Goal: Find specific page/section: Find specific page/section

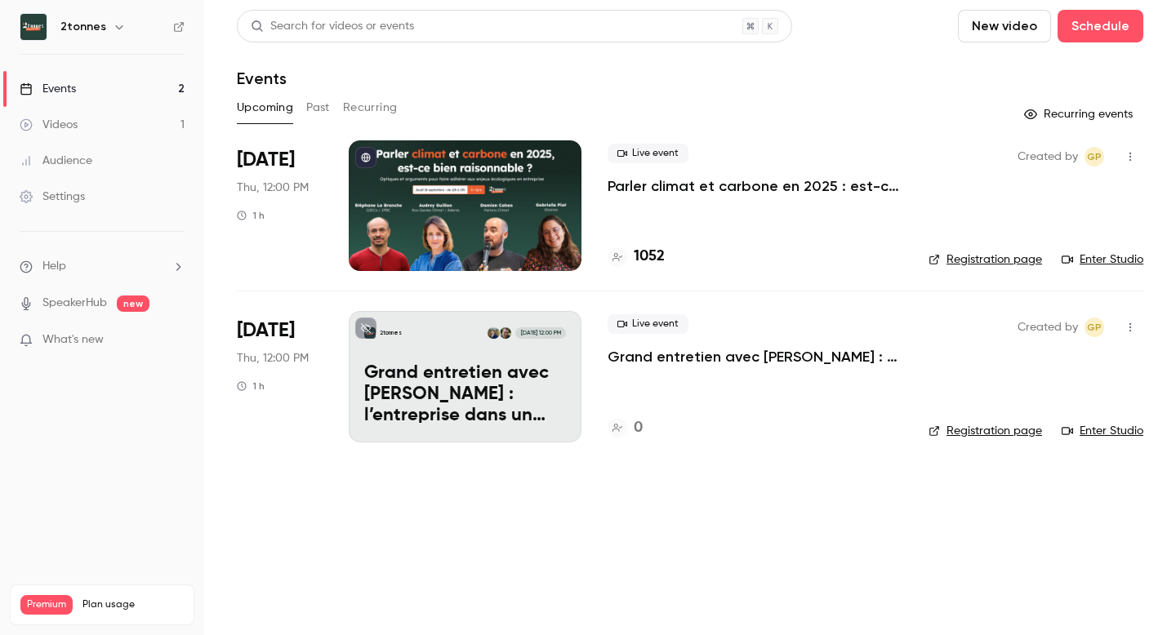
click at [519, 185] on div at bounding box center [465, 205] width 233 height 131
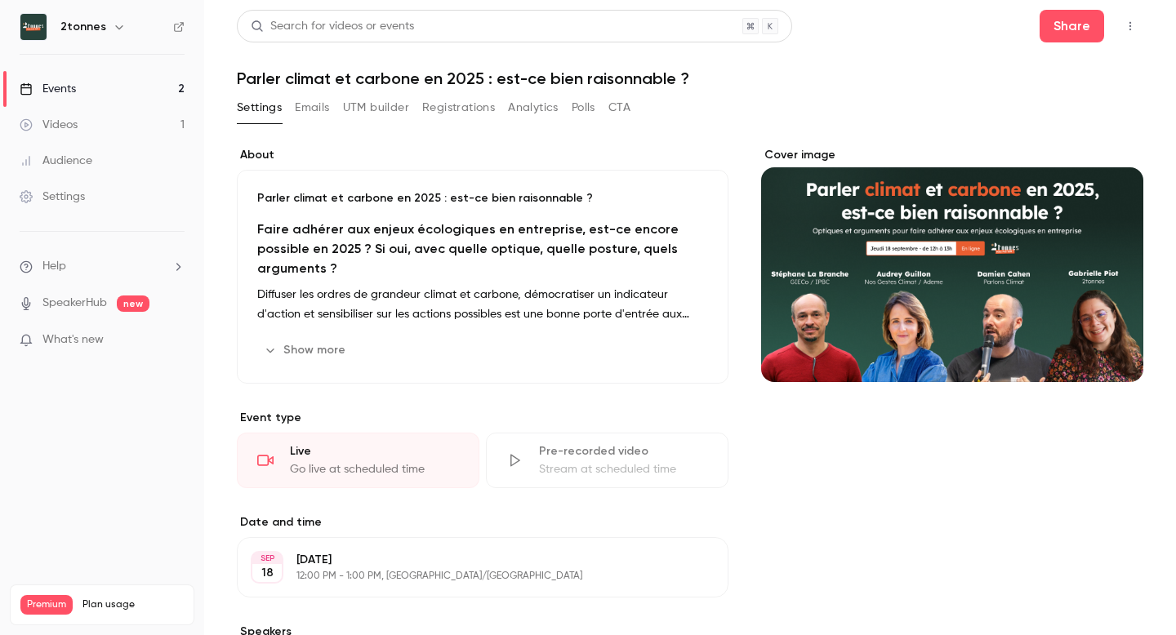
click at [372, 105] on button "UTM builder" at bounding box center [376, 108] width 66 height 26
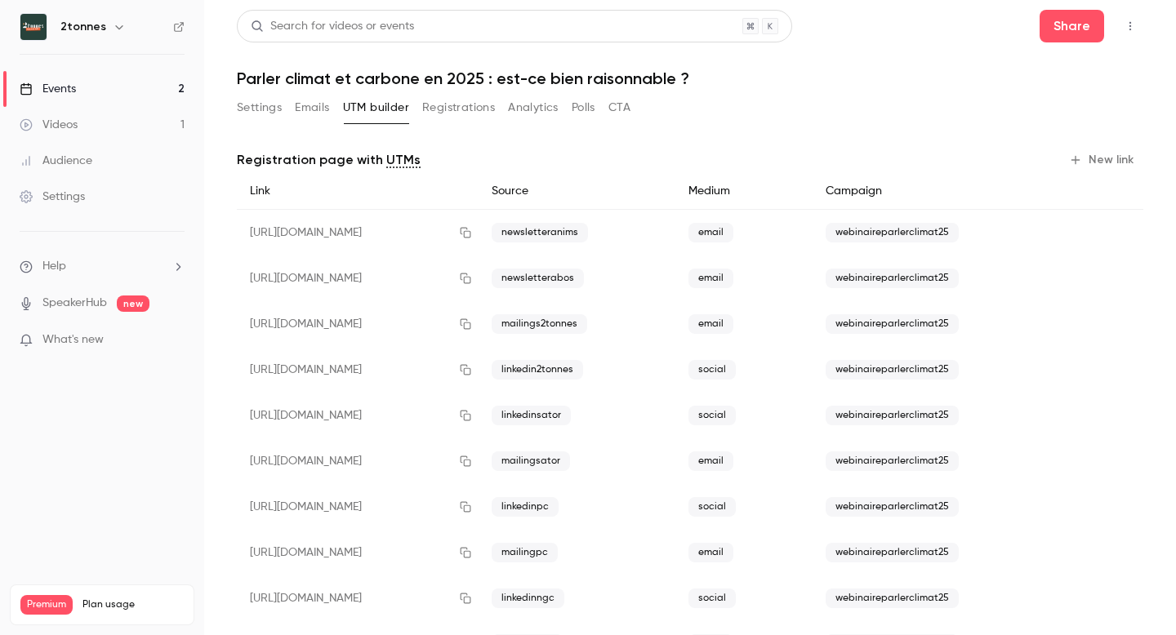
click at [534, 106] on button "Analytics" at bounding box center [533, 108] width 51 height 26
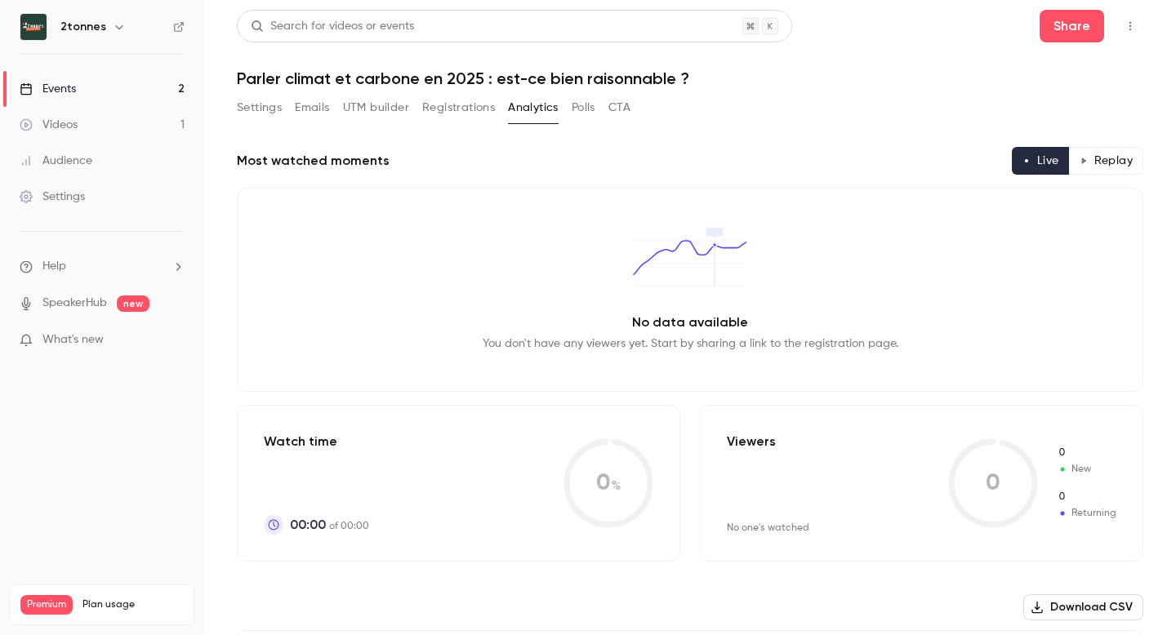
click at [476, 106] on button "Registrations" at bounding box center [458, 108] width 73 height 26
